Goal: Task Accomplishment & Management: Use online tool/utility

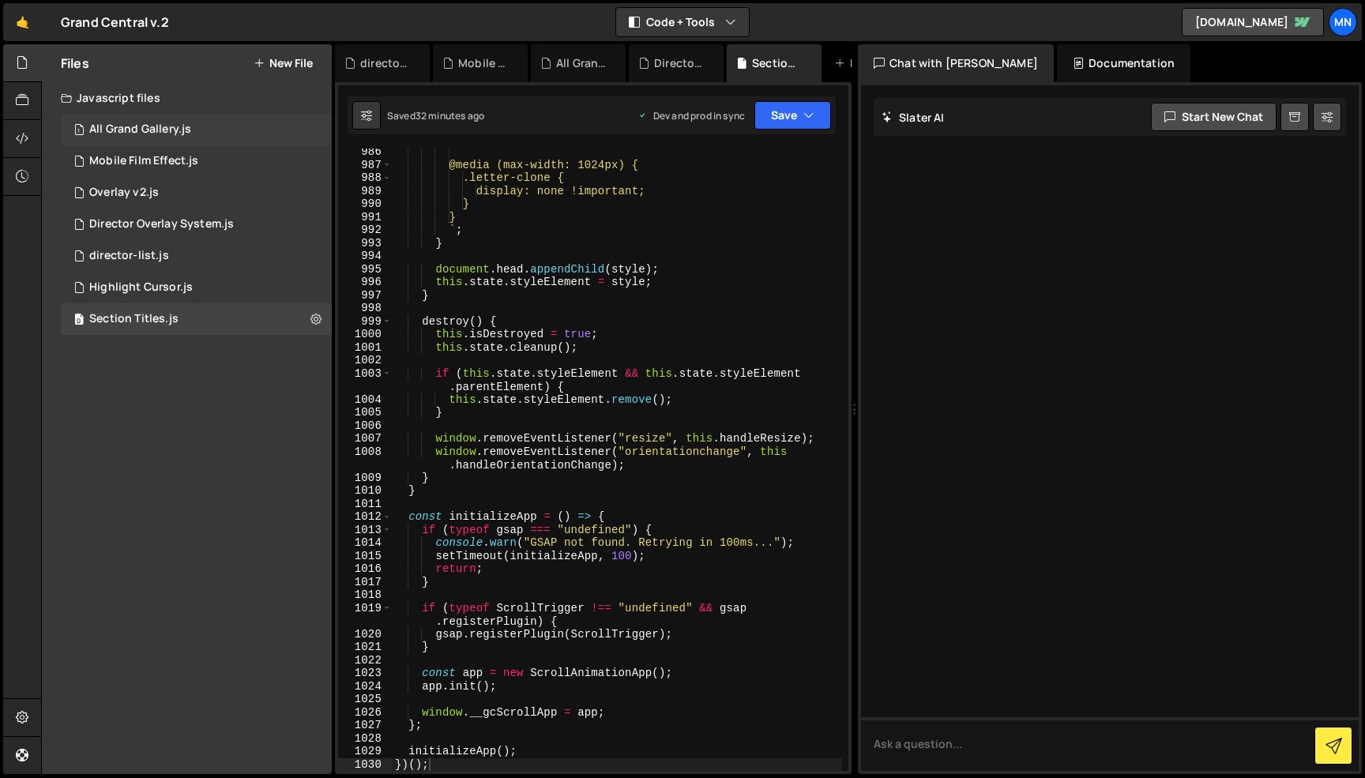
scroll to position [13893, 0]
click at [168, 133] on div "All Grand Gallery.js" at bounding box center [140, 129] width 102 height 14
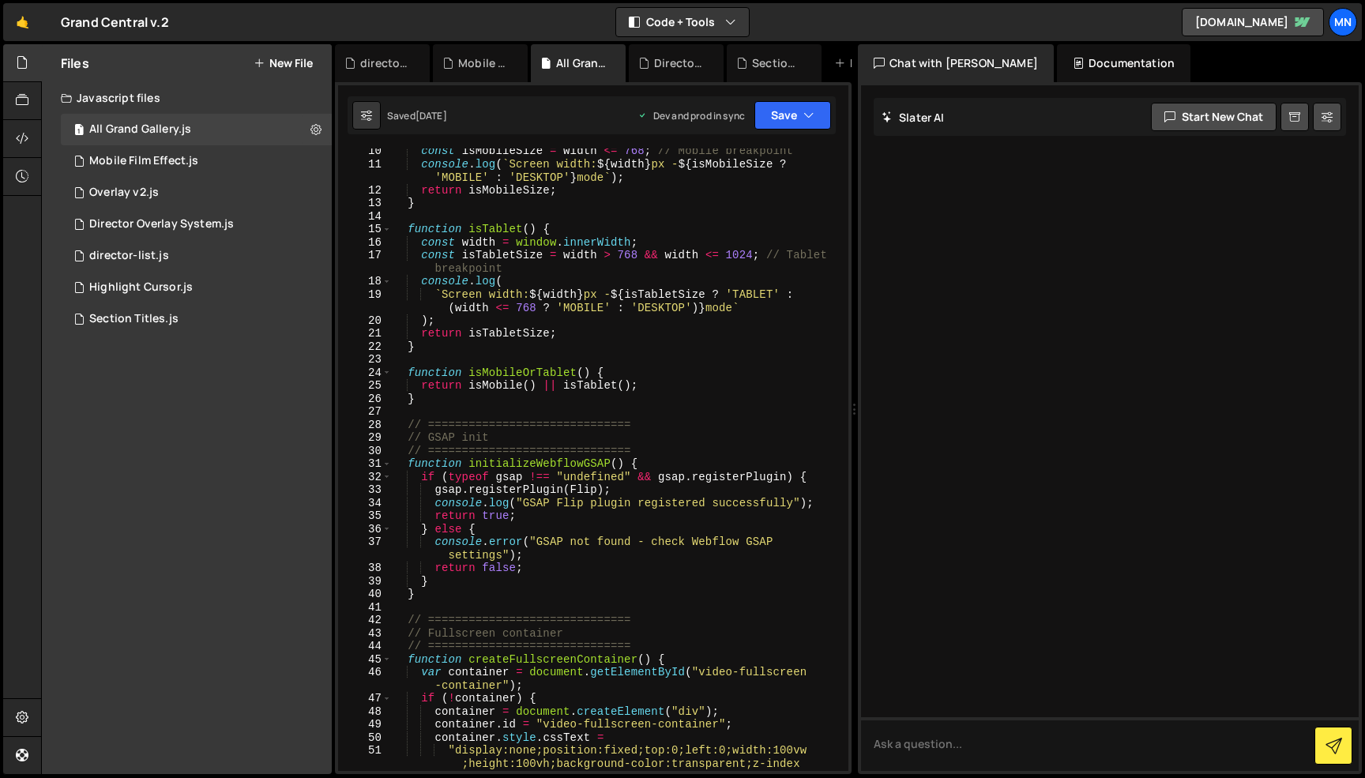
scroll to position [0, 0]
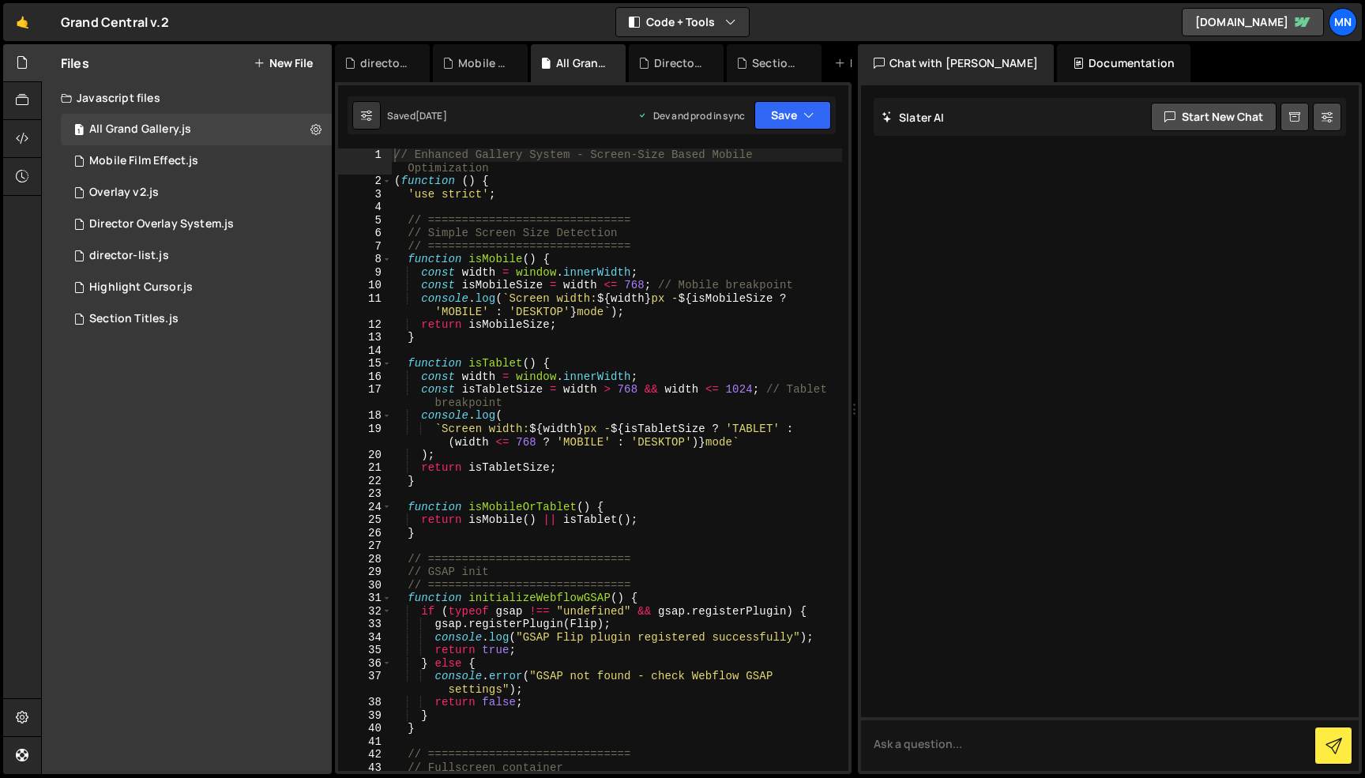
click at [393, 156] on div "// Enhanced Gallery System - Screen-Size Based Mobile Optimization ( function (…" at bounding box center [616, 479] width 451 height 662
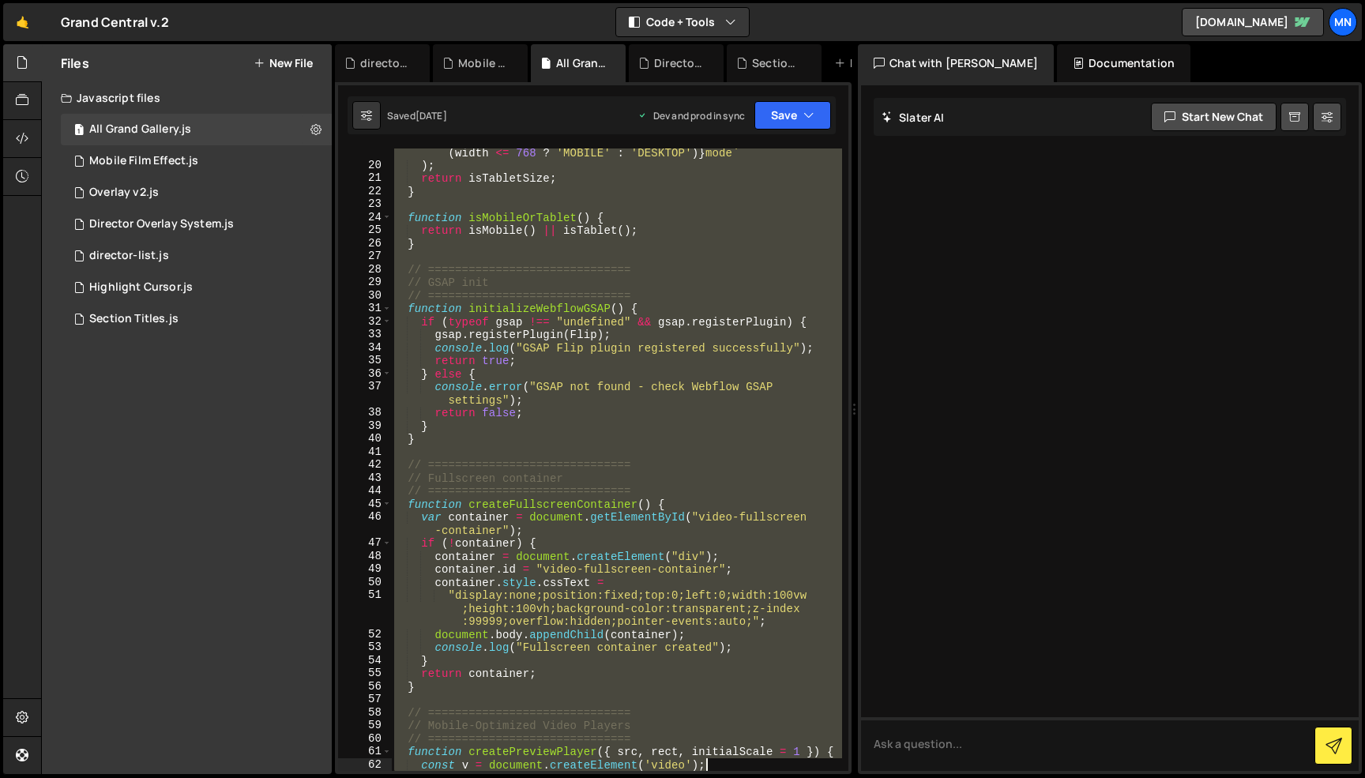
drag, startPoint x: 393, startPoint y: 153, endPoint x: 763, endPoint y: 771, distance: 719.7
click at [764, 775] on div "Hold on a sec... Are you certain you wish to leave this page? Any changes you'v…" at bounding box center [682, 389] width 1365 height 778
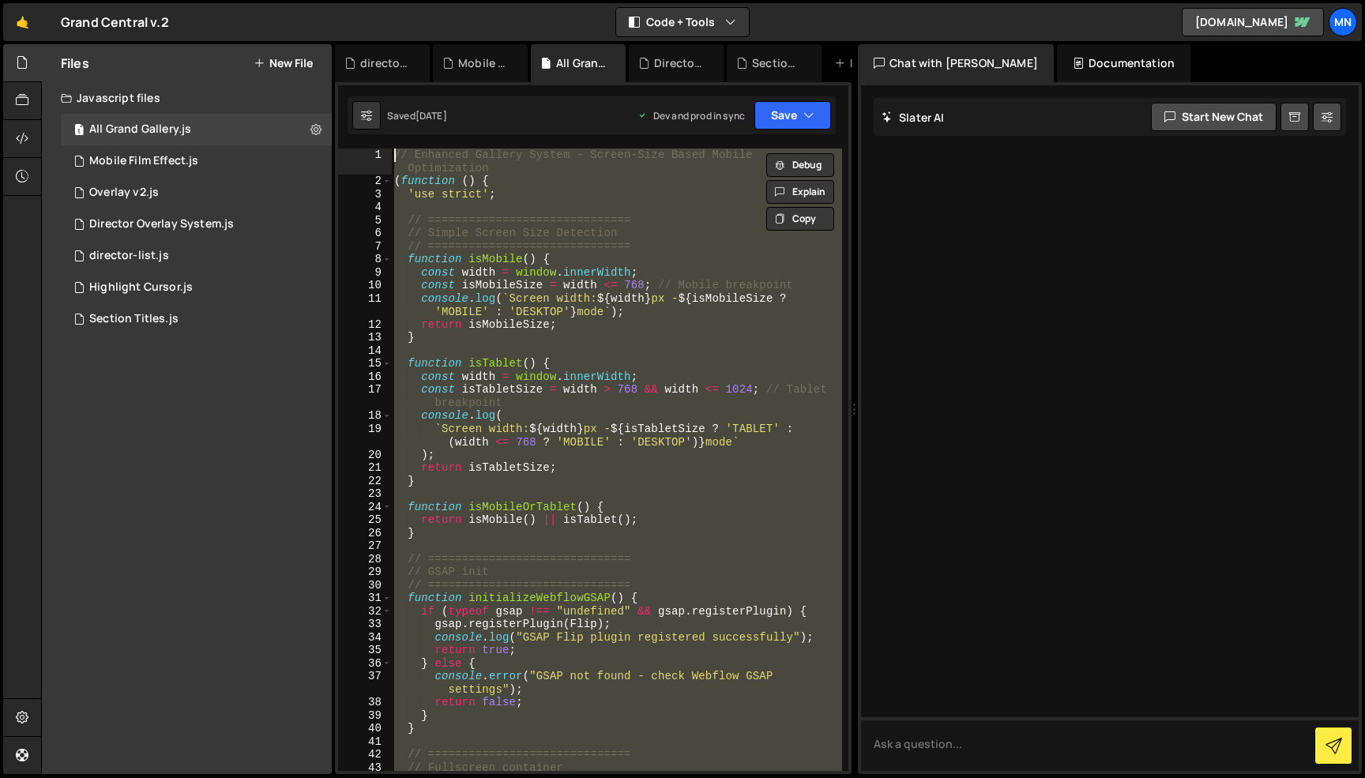
drag, startPoint x: 432, startPoint y: 730, endPoint x: 377, endPoint y: -100, distance: 831.8
click at [377, 0] on html "Projects [GEOGRAPHIC_DATA] Blog [GEOGRAPHIC_DATA] Projects Your Teams Invite te…" at bounding box center [682, 389] width 1365 height 778
type textarea "// Enhanced Gallery System - Screen-Size Based Mobile Optimization (function ()…"
drag, startPoint x: 175, startPoint y: 218, endPoint x: 202, endPoint y: 220, distance: 26.9
click at [182, 223] on div "Director Overlay System.js" at bounding box center [161, 224] width 145 height 14
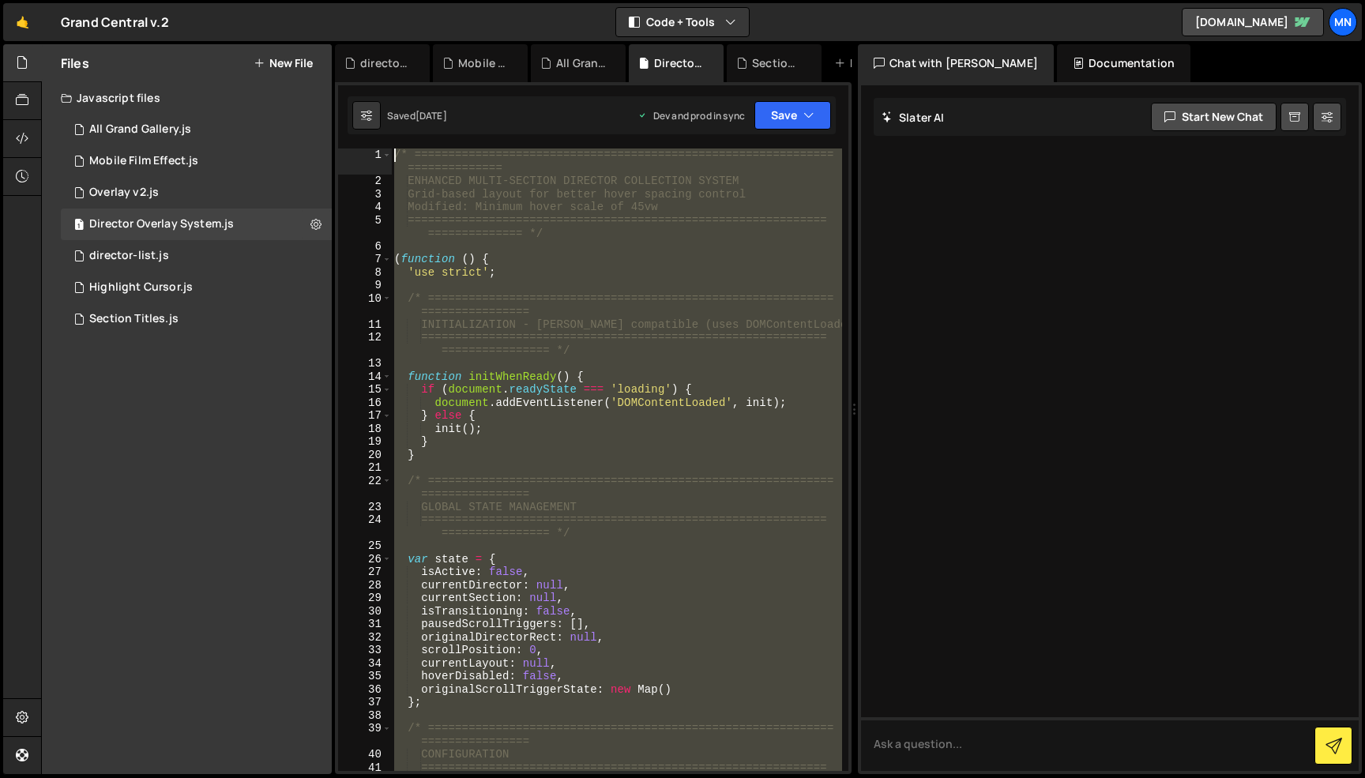
drag, startPoint x: 424, startPoint y: 674, endPoint x: 346, endPoint y: -100, distance: 777.9
click at [346, 0] on html "Projects [GEOGRAPHIC_DATA] Blog [GEOGRAPHIC_DATA] Projects Your Teams Invite te…" at bounding box center [682, 389] width 1365 height 778
type textarea "/* ============================================================================…"
